Goal: Task Accomplishment & Management: Use online tool/utility

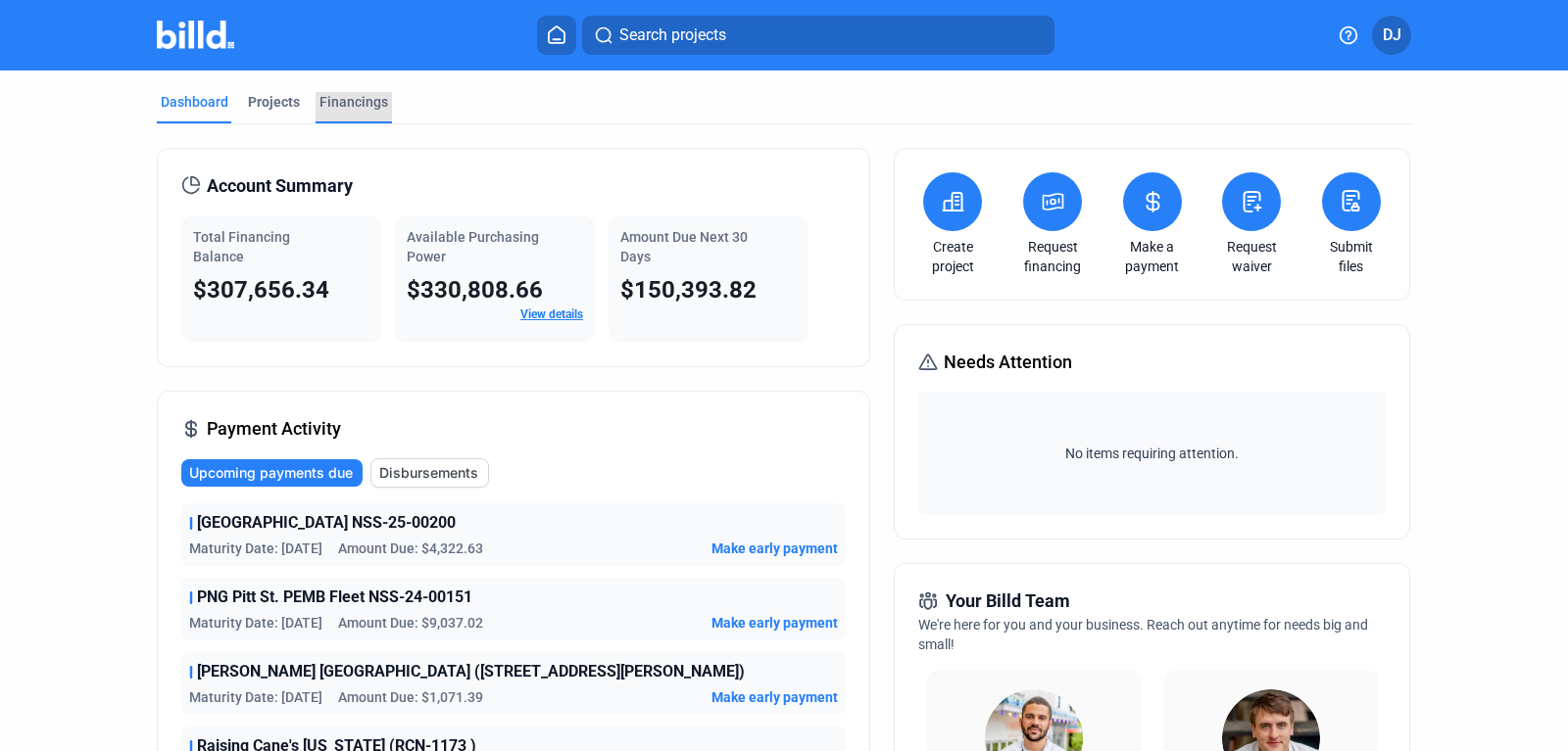
click at [361, 113] on div "Financings" at bounding box center [353, 108] width 77 height 31
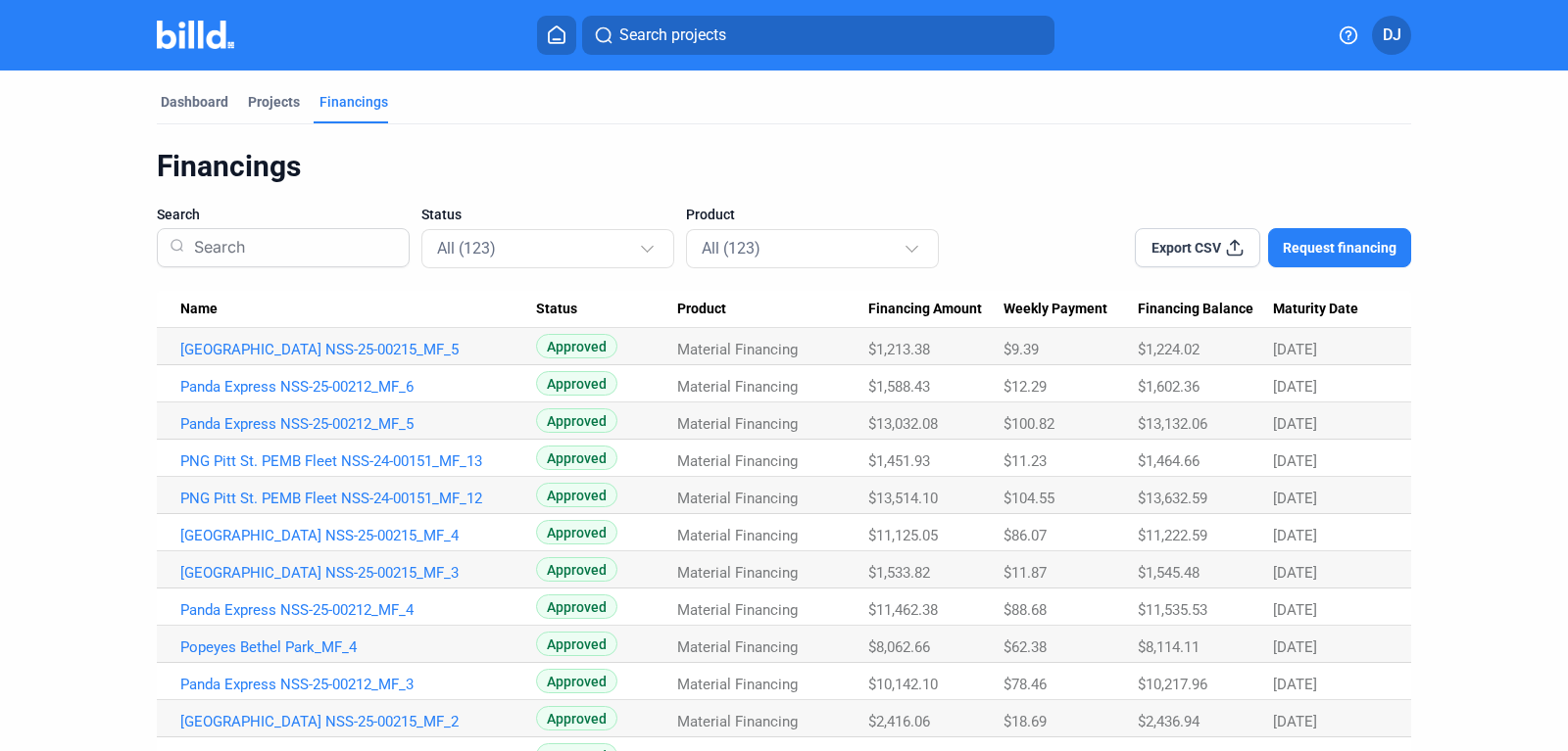
click at [1212, 236] on button "Export CSV" at bounding box center [1197, 247] width 126 height 39
click at [1047, 155] on div "Financings" at bounding box center [784, 167] width 1254 height 37
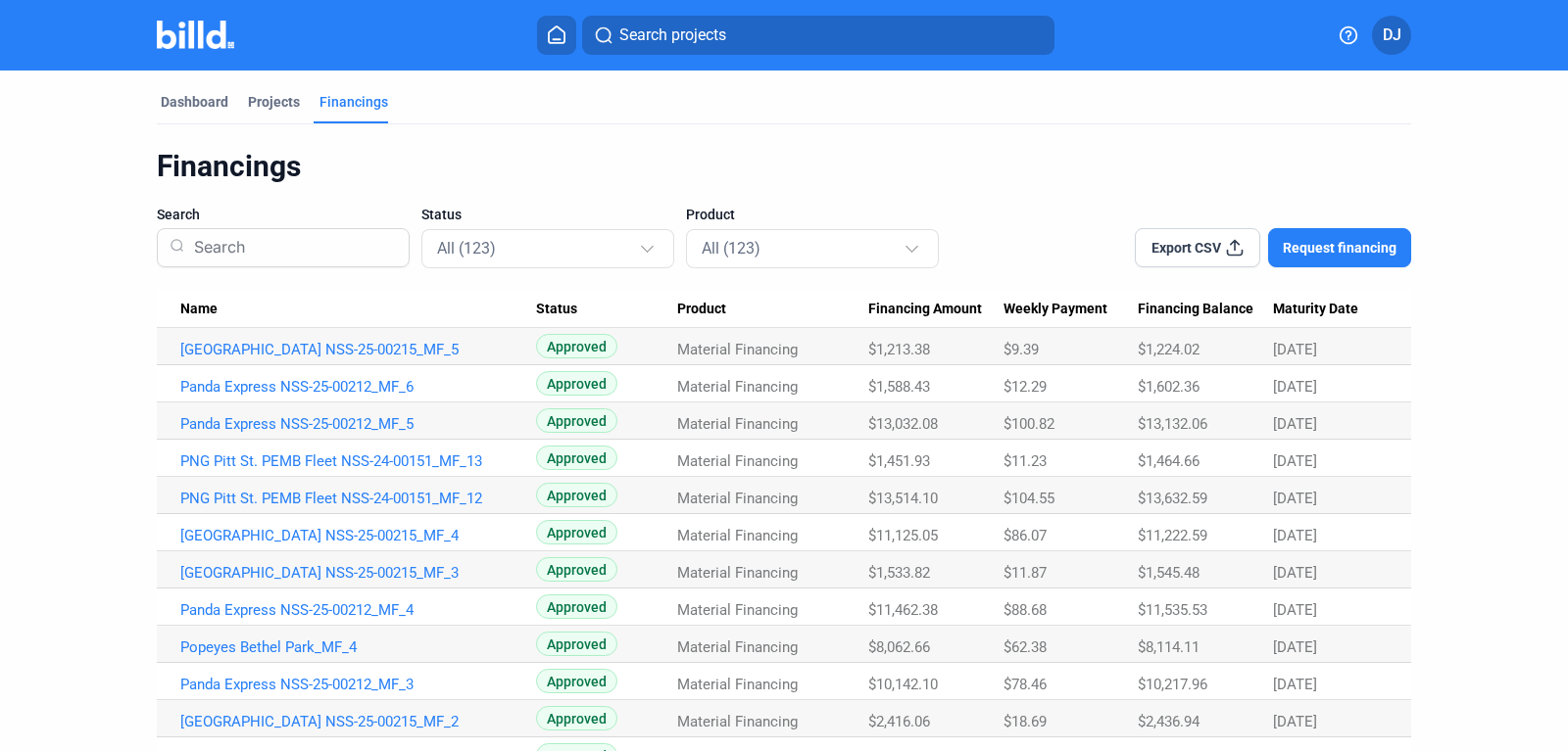
click at [867, 173] on div "Financings" at bounding box center [784, 167] width 1254 height 37
click at [742, 148] on div "Financings" at bounding box center [784, 167] width 1254 height 37
click at [742, 120] on div "Dashboard Projects Financings" at bounding box center [784, 108] width 1254 height 31
